Goal: Task Accomplishment & Management: Manage account settings

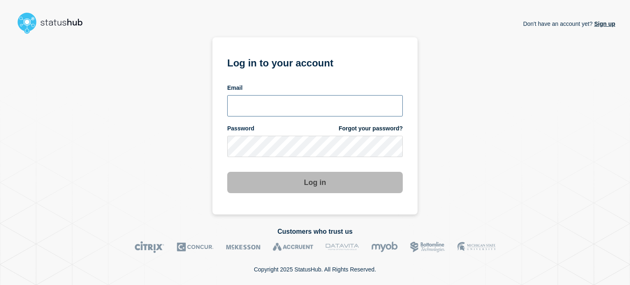
type input "[PERSON_NAME][EMAIL_ADDRESS][DOMAIN_NAME]"
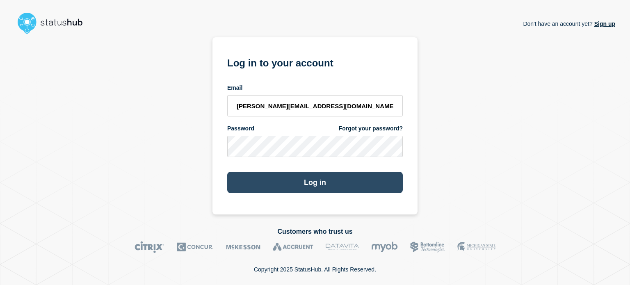
click at [307, 186] on button "Log in" at bounding box center [314, 182] width 175 height 21
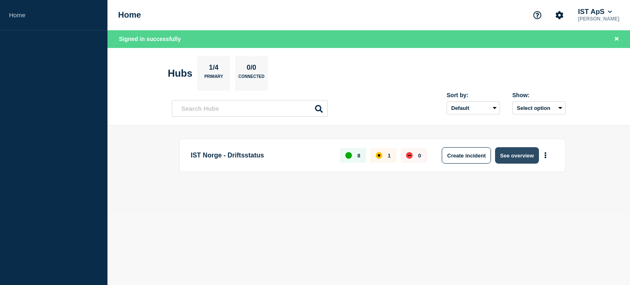
click at [519, 153] on button "See overview" at bounding box center [516, 155] width 43 height 16
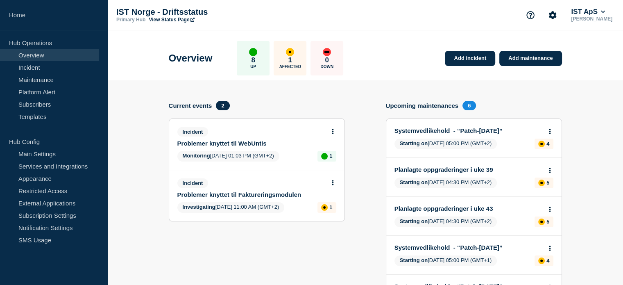
click at [330, 181] on button at bounding box center [333, 183] width 7 height 7
click at [323, 205] on link "View incident" at bounding box center [330, 202] width 34 height 7
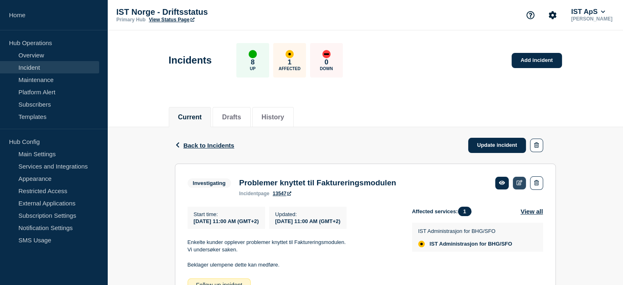
click at [519, 182] on icon at bounding box center [520, 182] width 6 height 5
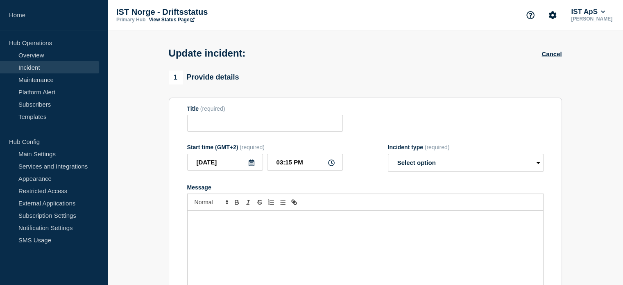
type input "Problemer knyttet til Faktureringsmodulen"
type input "11:00 AM"
select select "investigating"
radio input "false"
radio input "true"
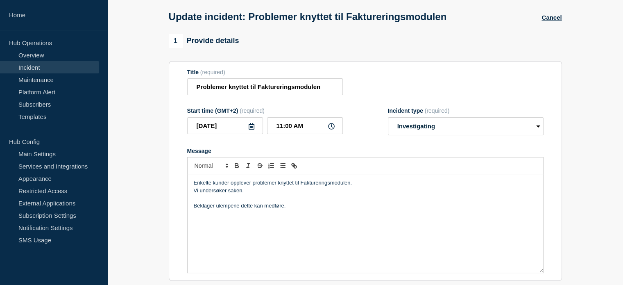
scroll to position [41, 0]
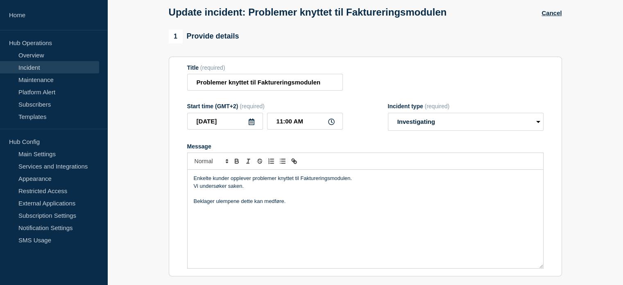
click at [204, 186] on p "Vi undersøker saken." at bounding box center [365, 185] width 343 height 7
click at [426, 126] on select "Select option Investigating Identified Monitoring Resolved" at bounding box center [466, 122] width 156 height 18
click at [426, 127] on select "Select option Investigating Identified Monitoring Resolved" at bounding box center [466, 122] width 156 height 18
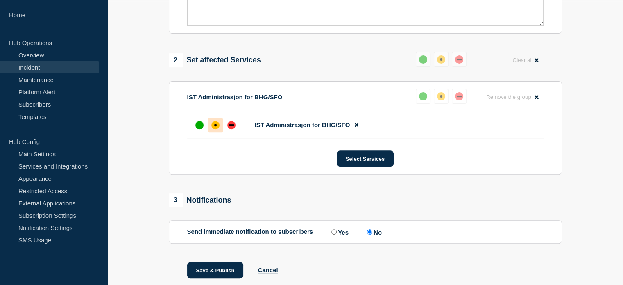
scroll to position [287, 0]
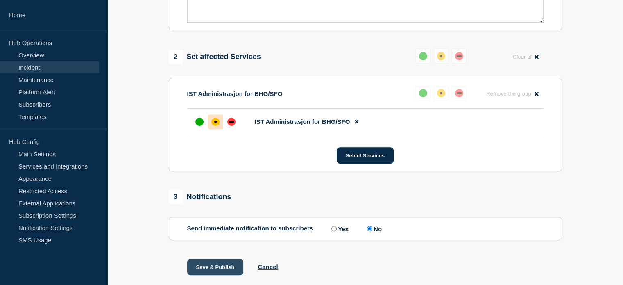
click at [214, 271] on button "Save & Publish" at bounding box center [215, 267] width 57 height 16
